Goal: Check status: Check status

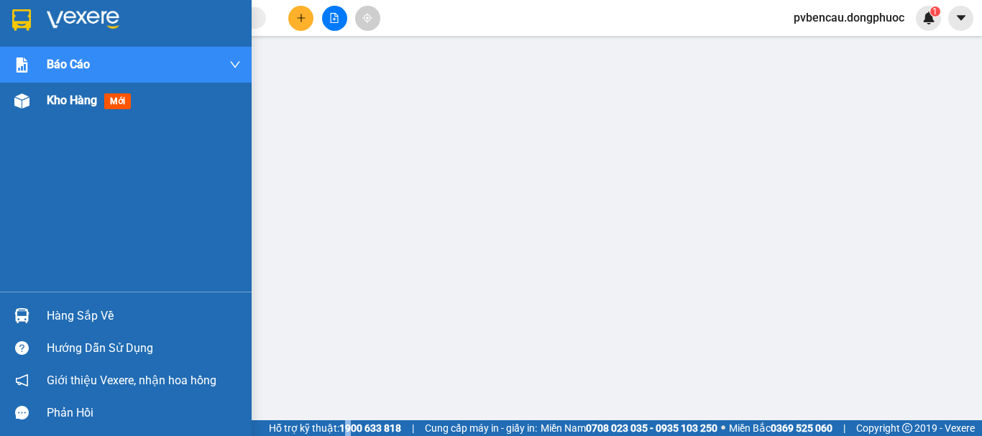
click at [17, 93] on img at bounding box center [21, 100] width 15 height 15
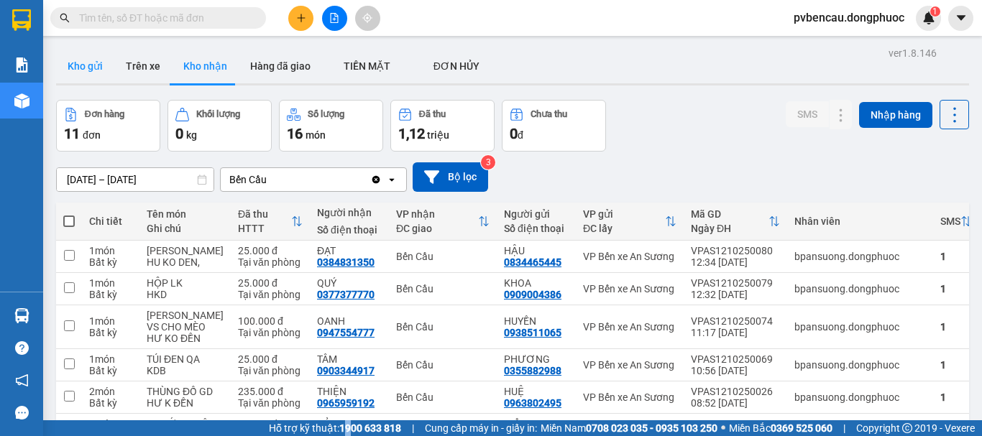
click at [102, 55] on button "Kho gửi" at bounding box center [85, 66] width 58 height 35
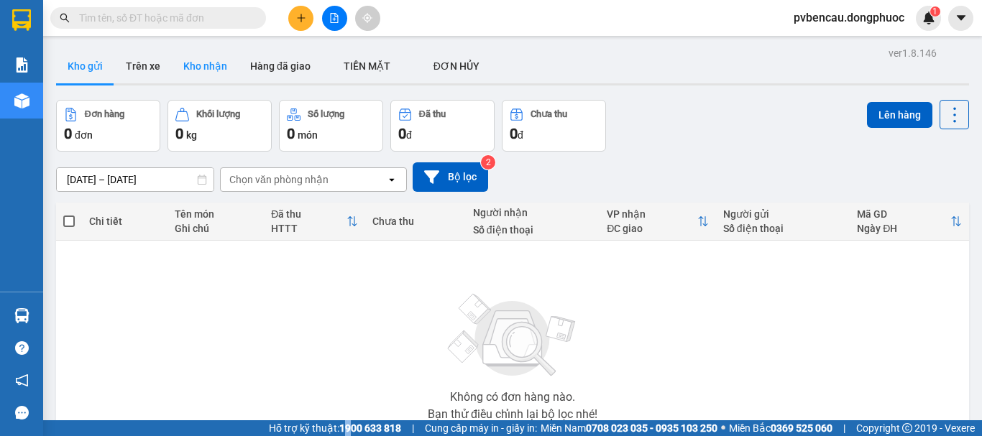
click at [189, 63] on button "Kho nhận" at bounding box center [205, 66] width 67 height 35
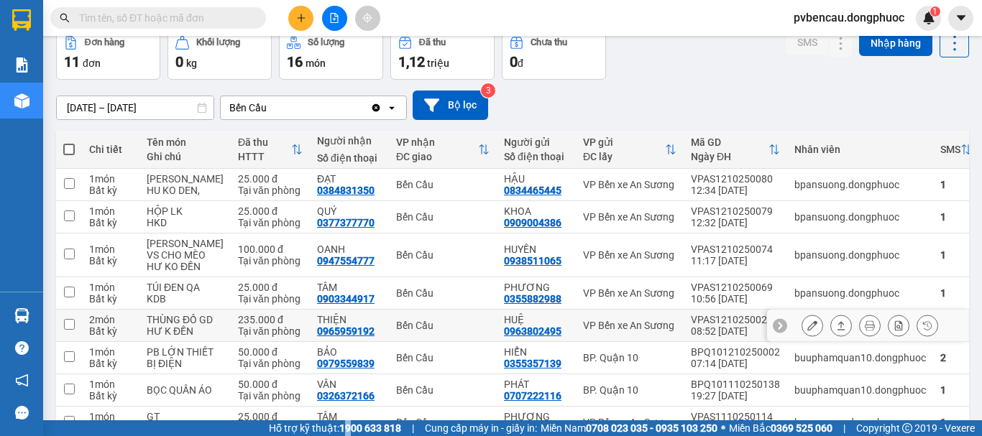
scroll to position [144, 0]
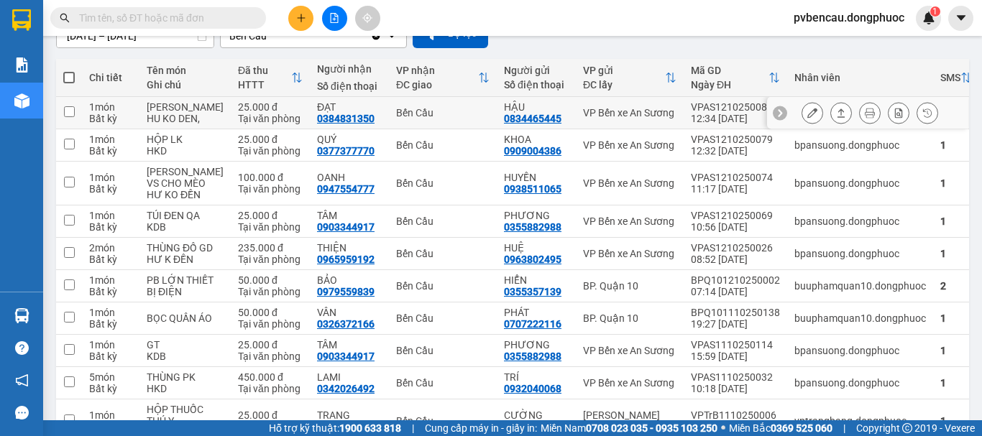
click at [178, 113] on div "HU KO DEN," at bounding box center [185, 119] width 77 height 12
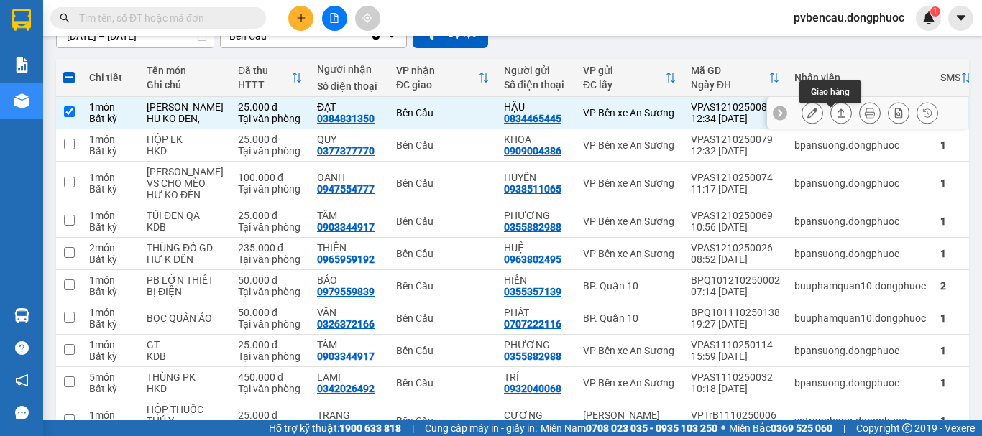
click at [831, 118] on button at bounding box center [841, 113] width 20 height 25
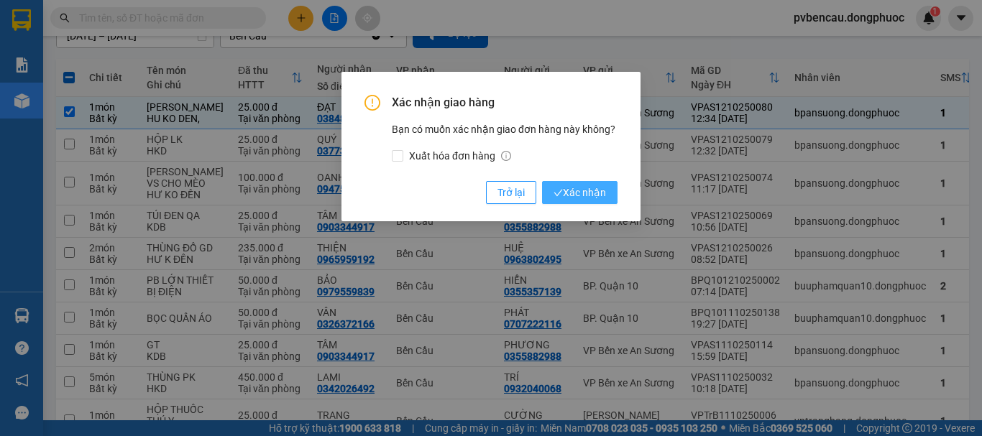
click at [580, 193] on span "Xác nhận" at bounding box center [579, 193] width 52 height 16
checkbox input "false"
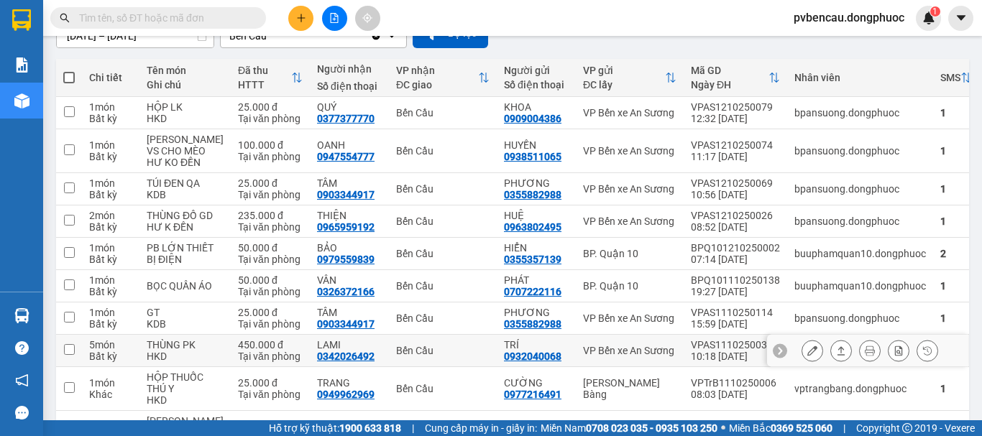
click at [144, 367] on td "THÙNG PK HKD" at bounding box center [184, 351] width 91 height 32
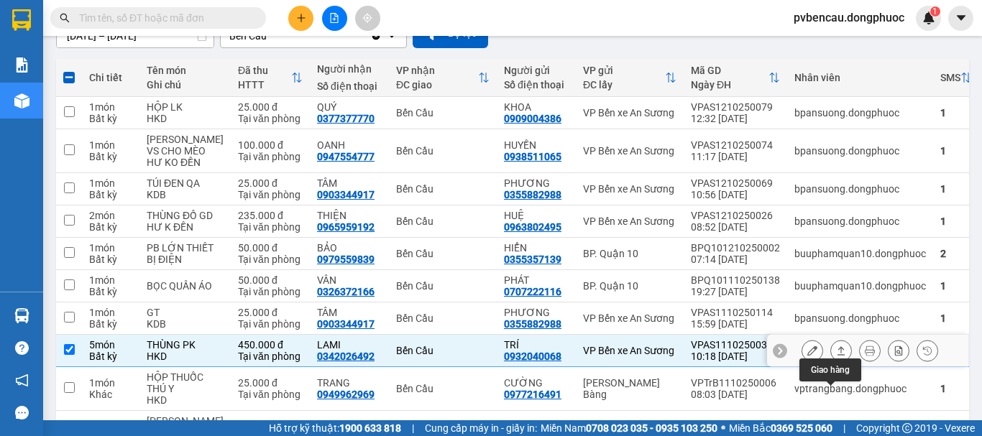
click at [836, 356] on icon at bounding box center [841, 351] width 10 height 10
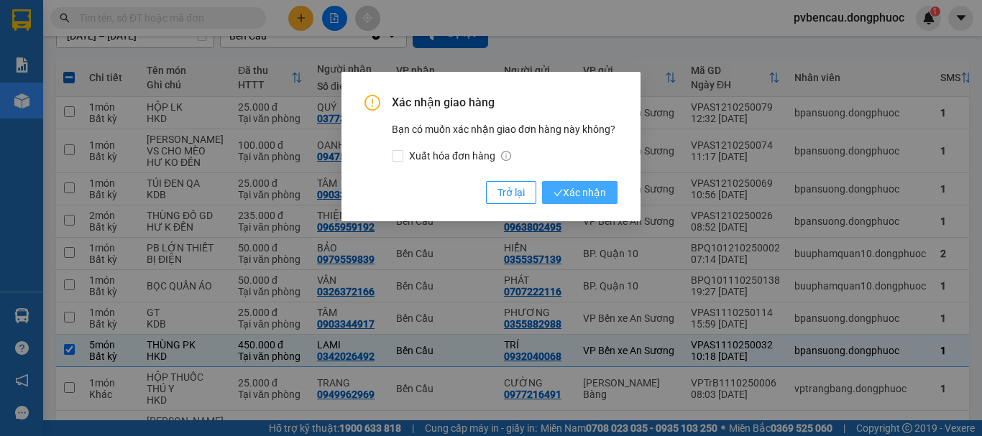
click at [566, 194] on span "Xác nhận" at bounding box center [579, 193] width 52 height 16
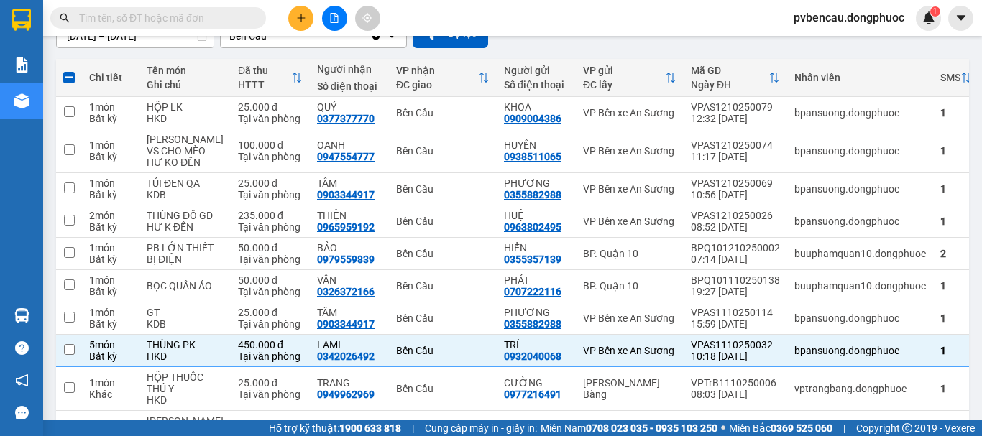
checkbox input "false"
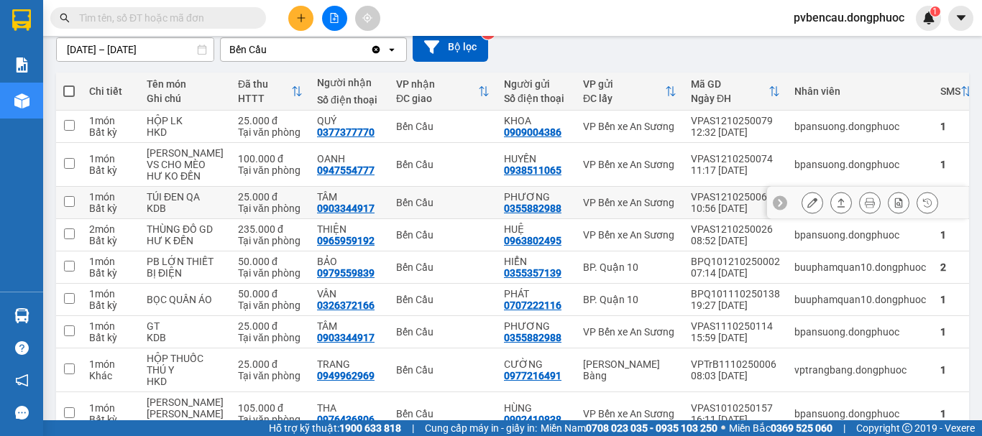
scroll to position [274, 0]
